Goal: Task Accomplishment & Management: Use online tool/utility

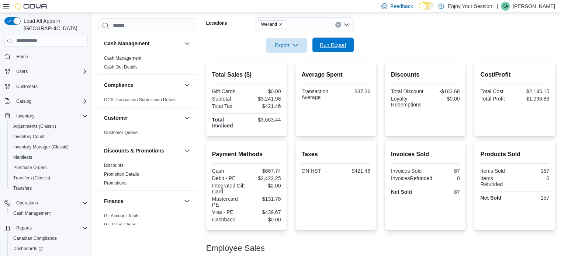
scroll to position [32, 0]
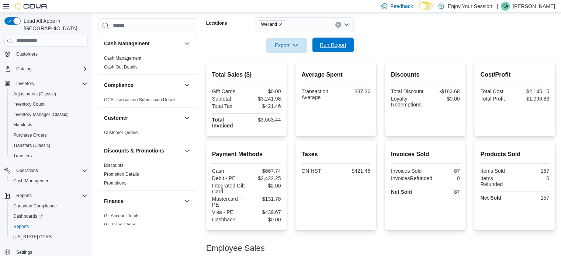
click at [335, 44] on span "Run Report" at bounding box center [333, 44] width 27 height 7
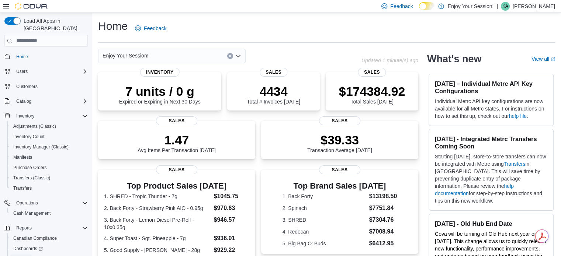
click at [18, 256] on span "Reports" at bounding box center [20, 259] width 15 height 6
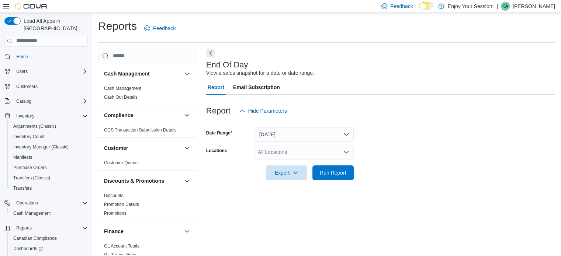
scroll to position [5, 0]
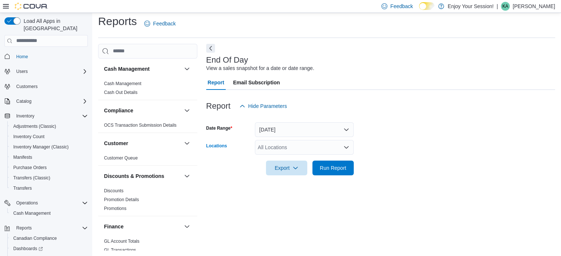
click at [268, 146] on div "All Locations" at bounding box center [304, 147] width 99 height 15
type input "***"
click at [283, 159] on span "Welland" at bounding box center [280, 159] width 18 height 7
click at [435, 144] on form "Date Range Today Locations Welland Export Run Report" at bounding box center [380, 145] width 349 height 62
click at [338, 166] on span "Run Report" at bounding box center [333, 167] width 27 height 7
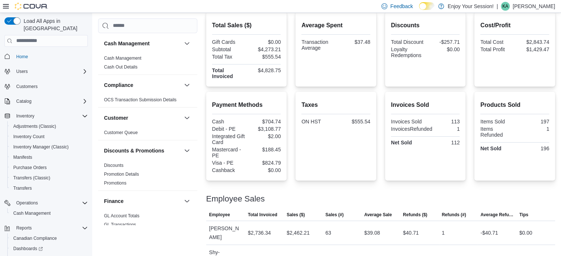
scroll to position [201, 0]
